Goal: Transaction & Acquisition: Subscribe to service/newsletter

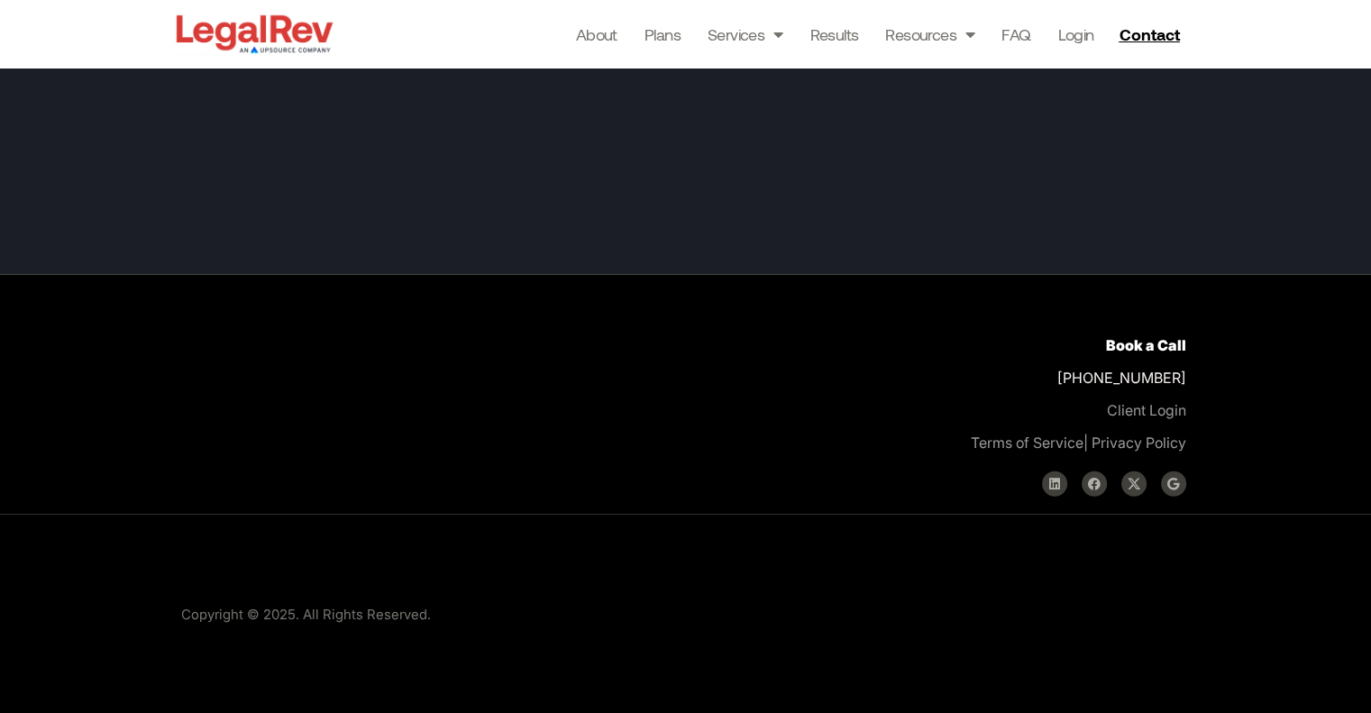
scroll to position [4917, 0]
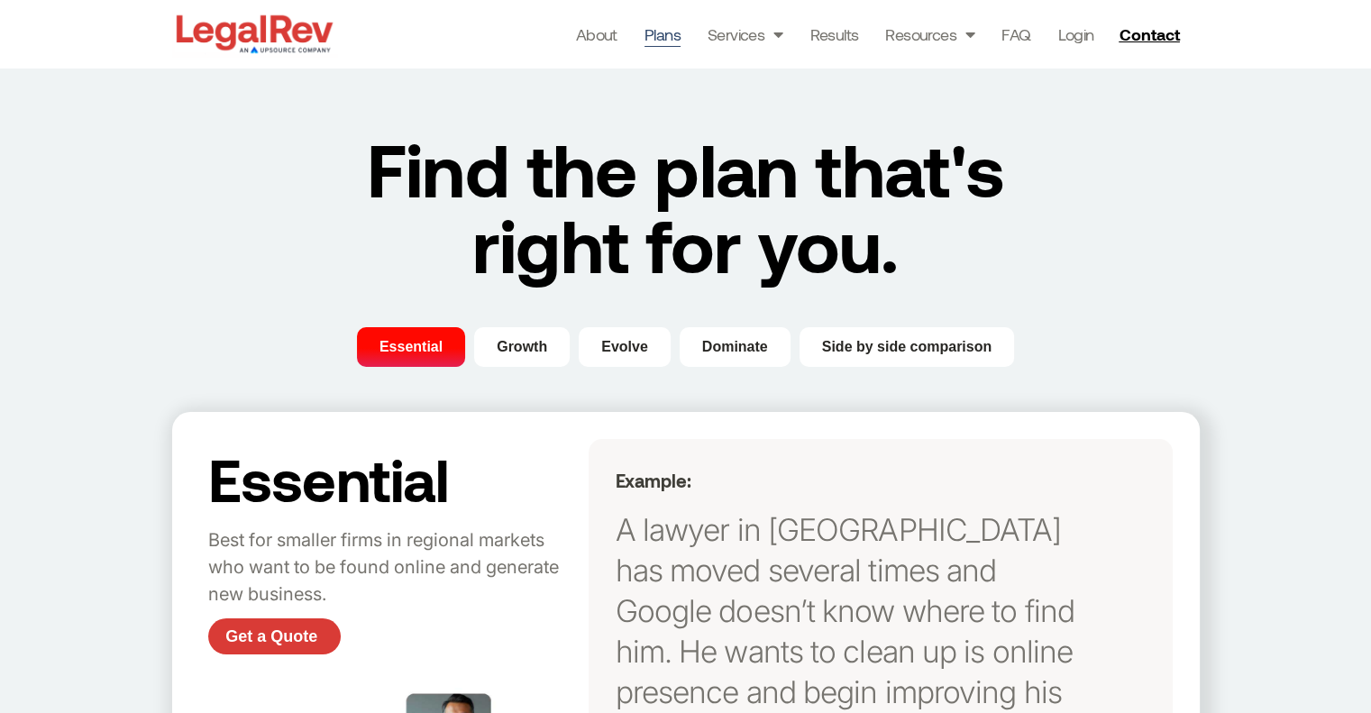
click at [669, 35] on link "Plans" at bounding box center [662, 34] width 36 height 25
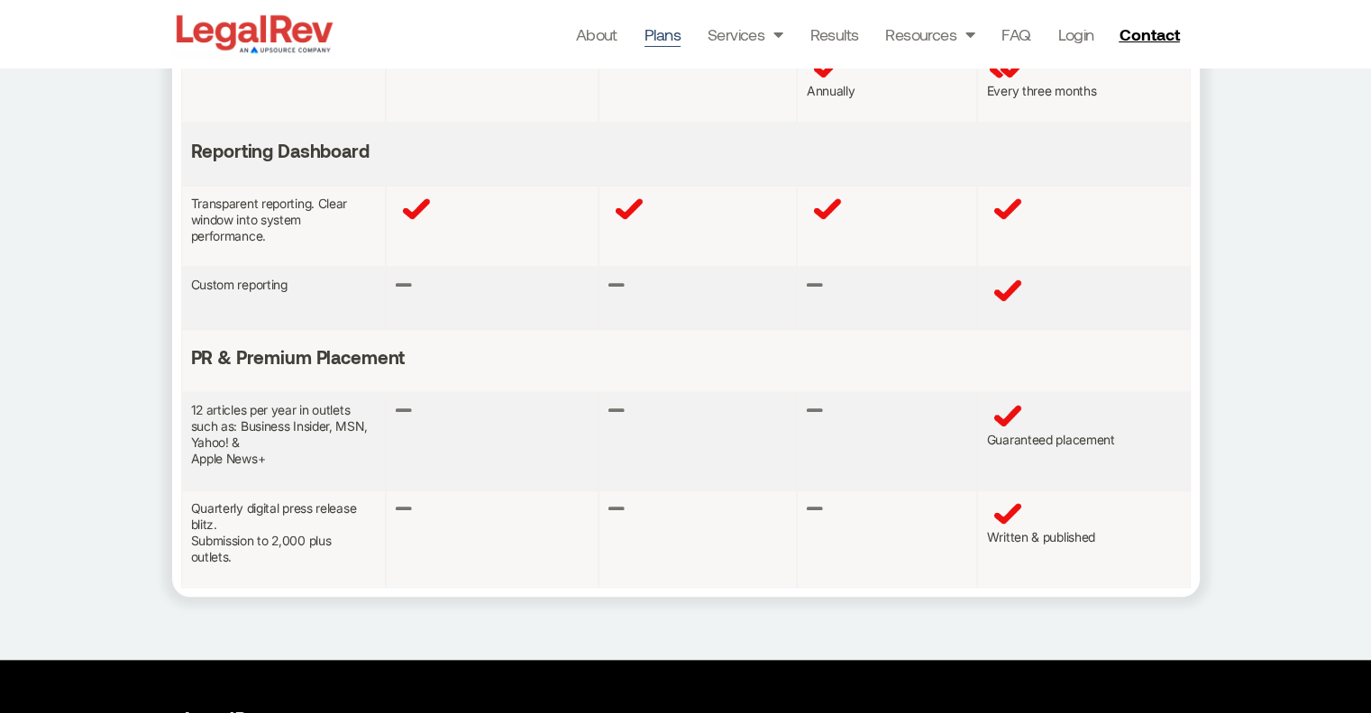
scroll to position [1916, 0]
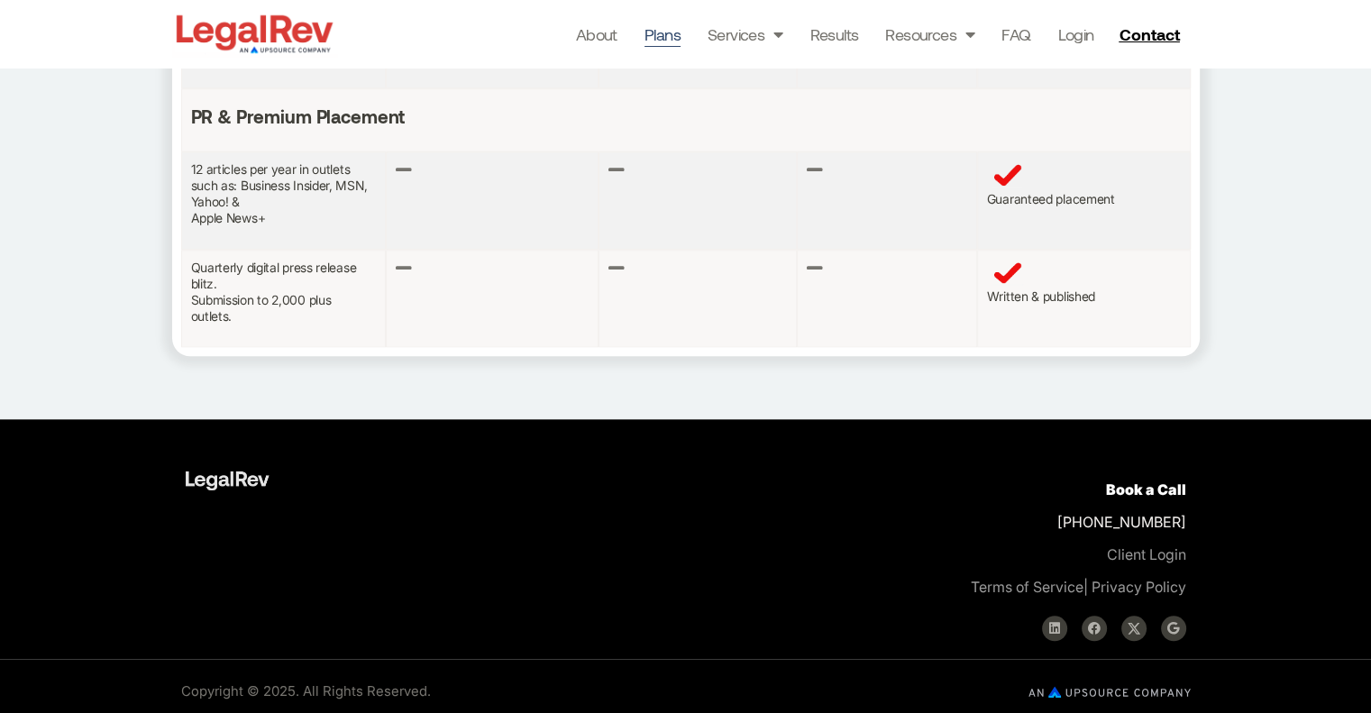
click at [1078, 691] on div at bounding box center [1109, 690] width 162 height 27
click at [1081, 686] on img at bounding box center [1109, 692] width 162 height 12
click at [1048, 686] on img at bounding box center [1109, 692] width 162 height 12
